Goal: Find contact information

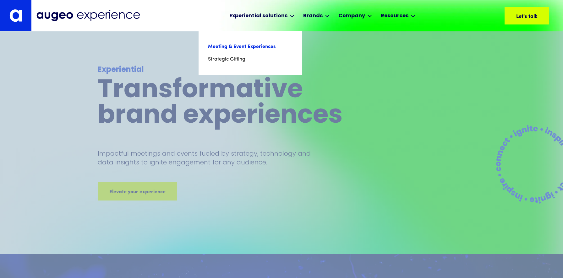
click at [264, 47] on link "Meeting & Event Experiences" at bounding box center [250, 47] width 85 height 13
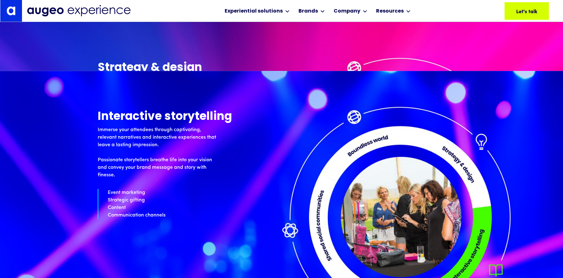
scroll to position [1865, 0]
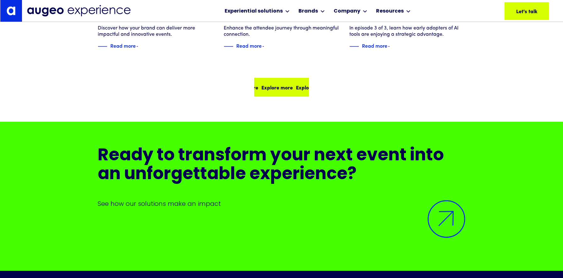
click at [278, 80] on div "Explore more Explore more Explore more Explore more" at bounding box center [281, 88] width 53 height 18
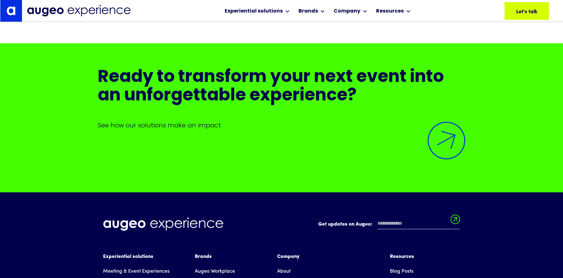
click at [447, 156] on img at bounding box center [446, 140] width 47 height 47
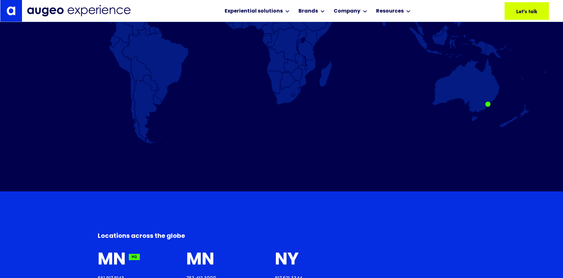
scroll to position [573, 0]
